Goal: Use online tool/utility: Utilize a website feature to perform a specific function

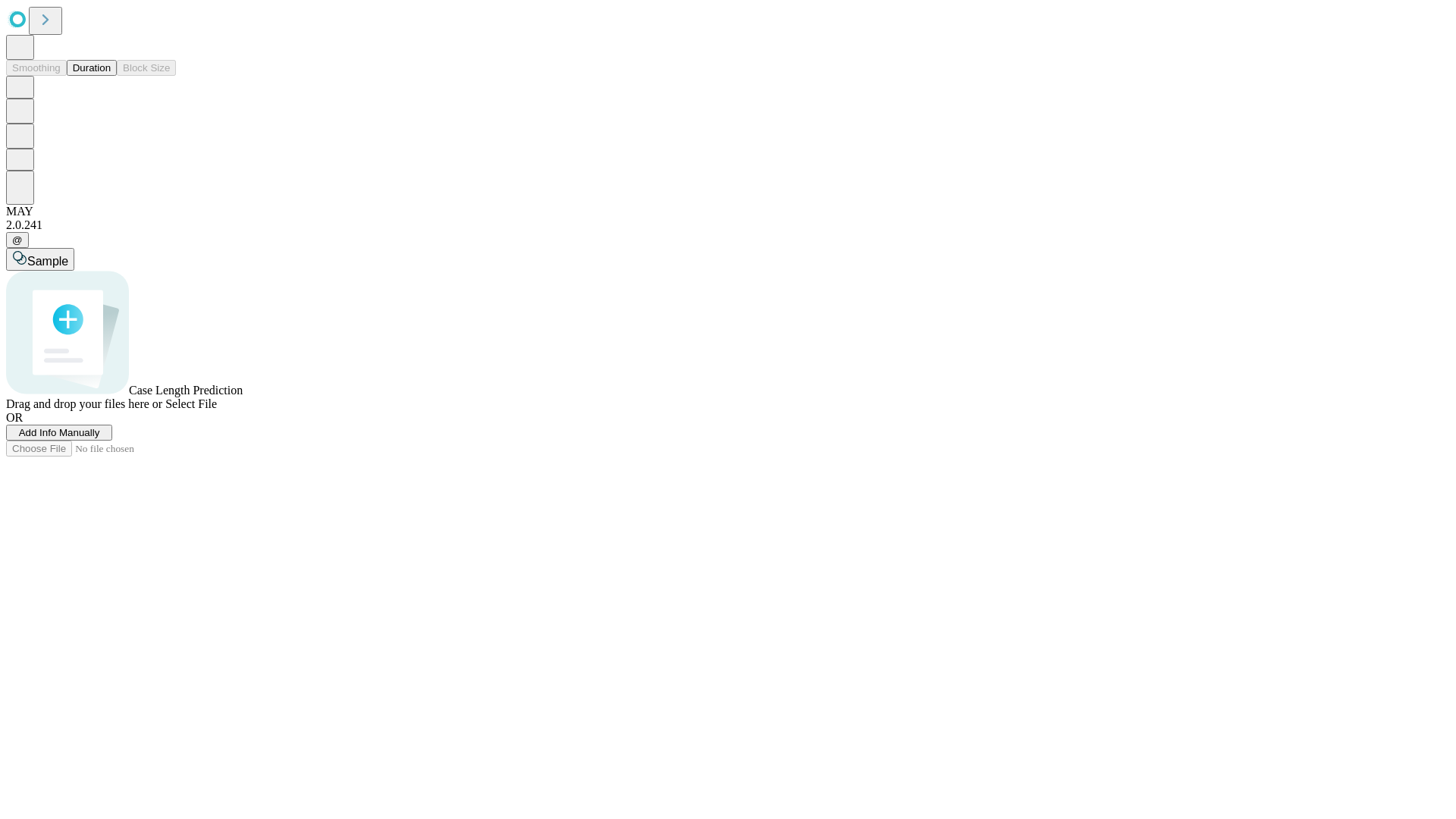
click at [217, 411] on span "Select File" at bounding box center [190, 404] width 51 height 13
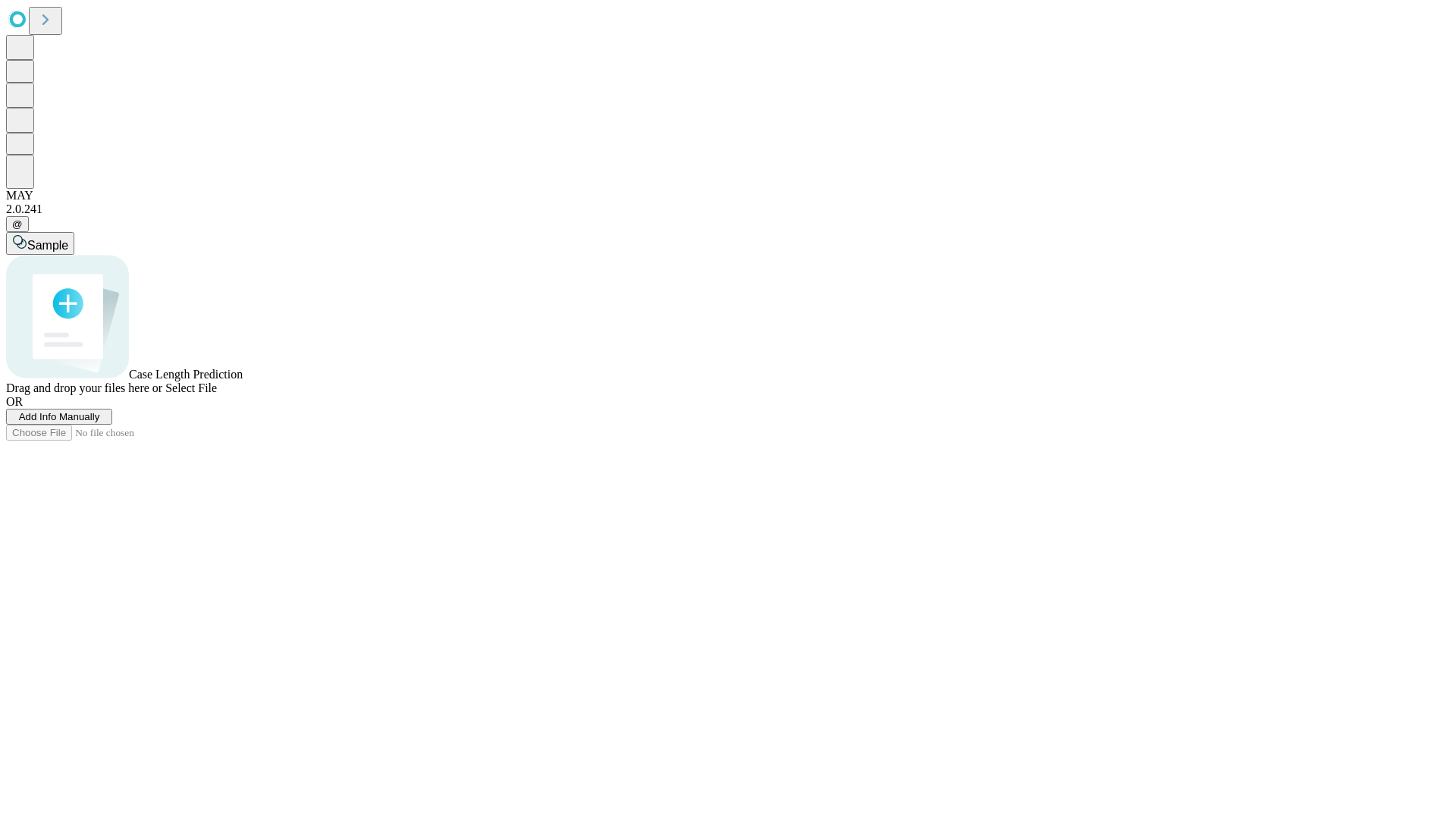
click at [217, 395] on span "Select File" at bounding box center [190, 388] width 51 height 13
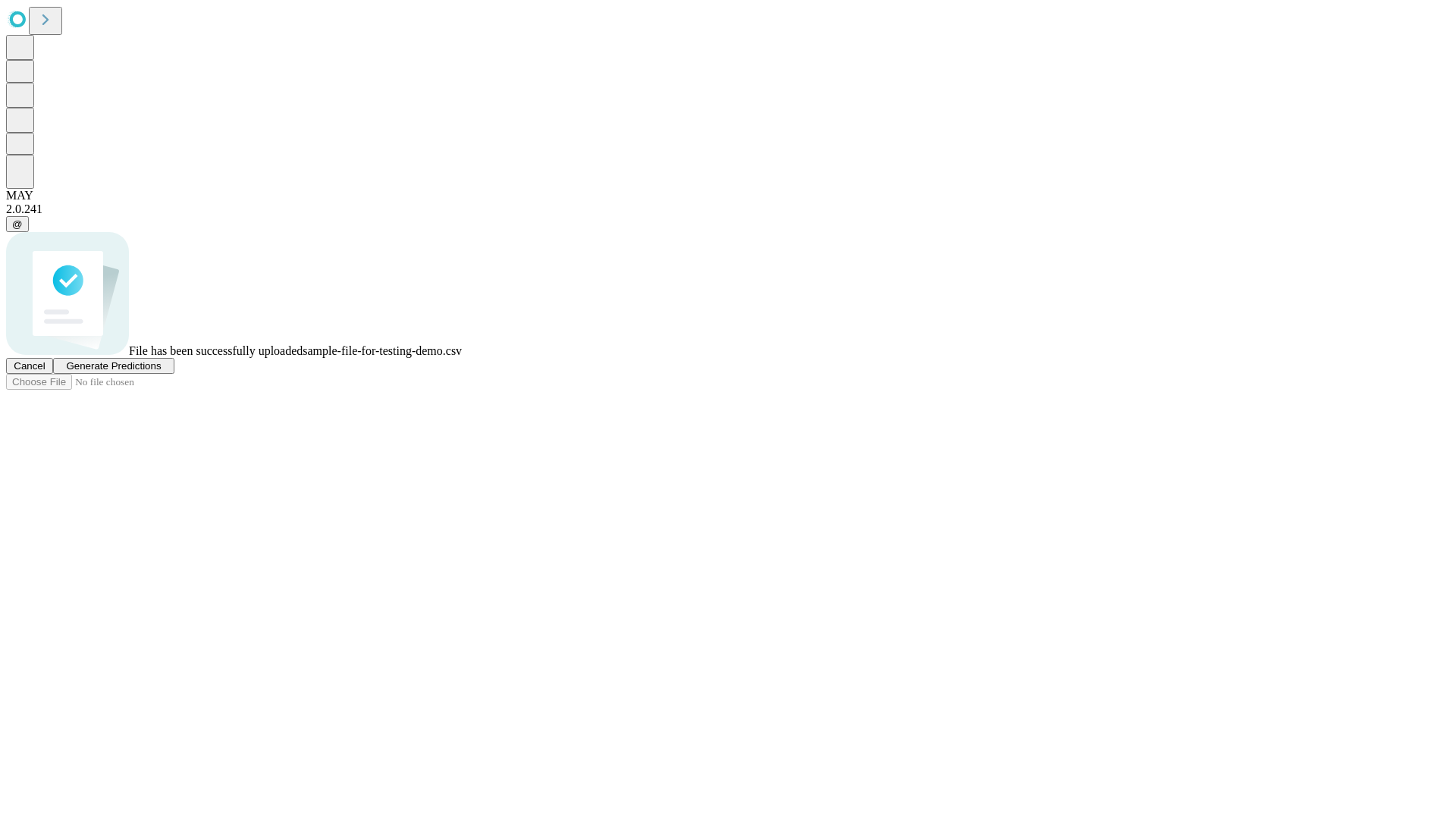
click at [161, 372] on span "Generate Predictions" at bounding box center [113, 366] width 95 height 11
